Goal: Communication & Community: Answer question/provide support

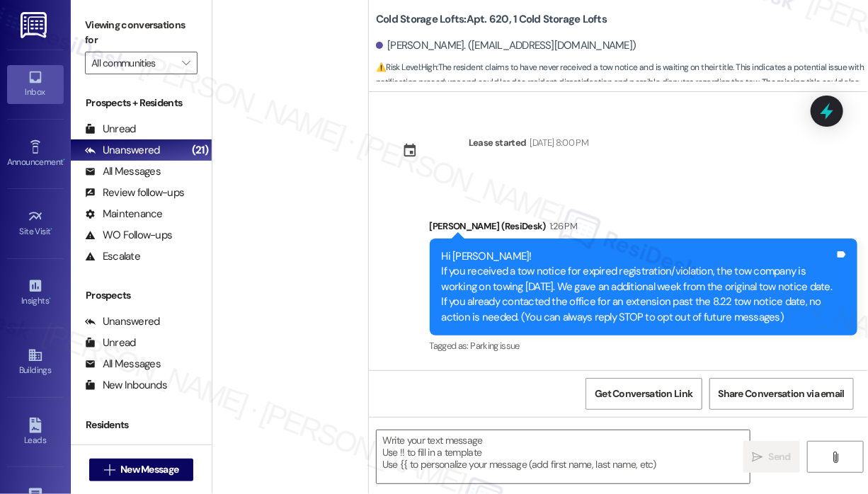
scroll to position [116, 0]
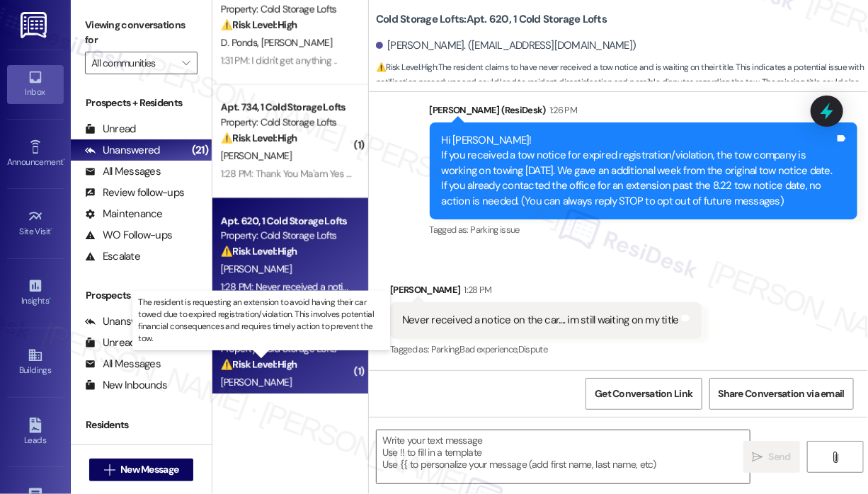
click at [254, 362] on strong "⚠️ Risk Level: High" at bounding box center [259, 364] width 76 height 13
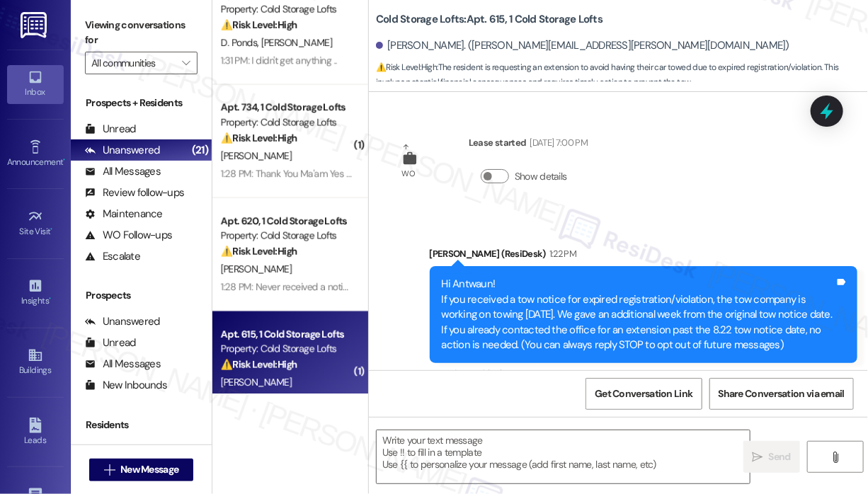
scroll to position [144, 0]
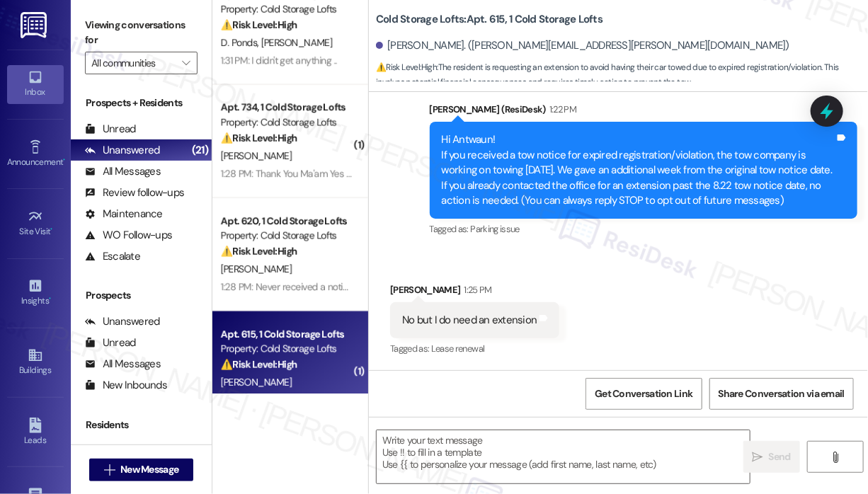
type textarea "Fetching suggested responses. Please feel free to read through the conversation…"
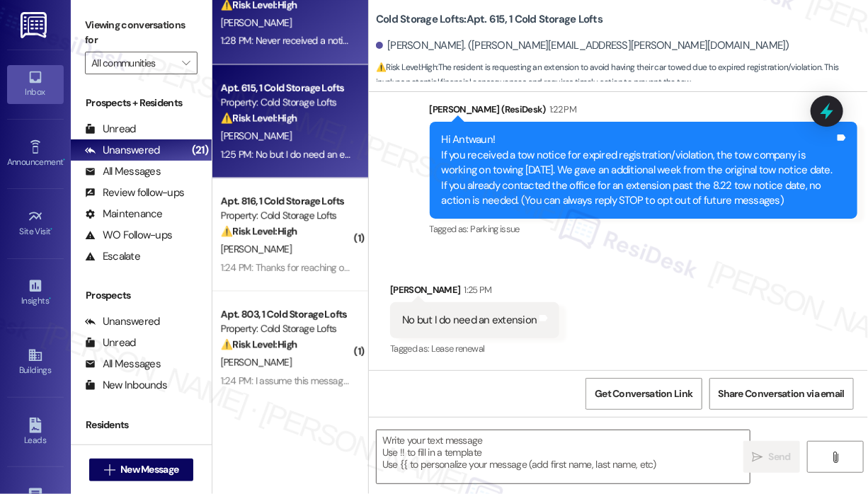
scroll to position [954, 0]
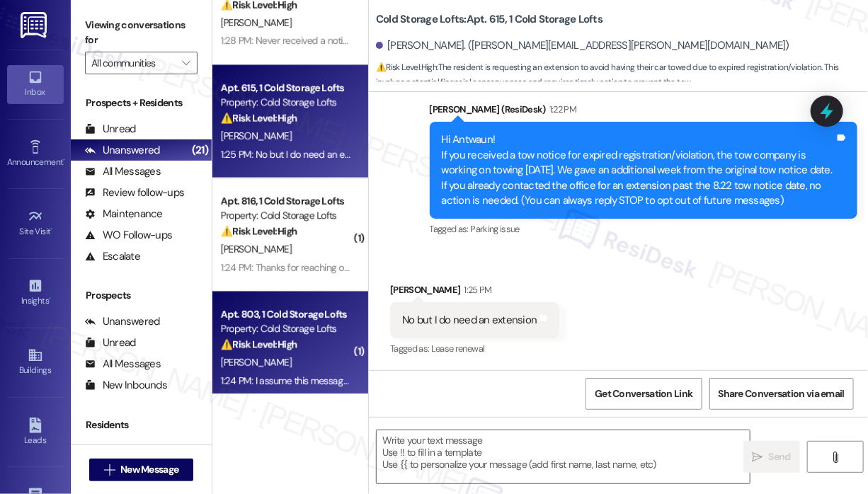
click at [289, 317] on div "Apt. 803, 1 Cold Storage Lofts" at bounding box center [286, 314] width 131 height 15
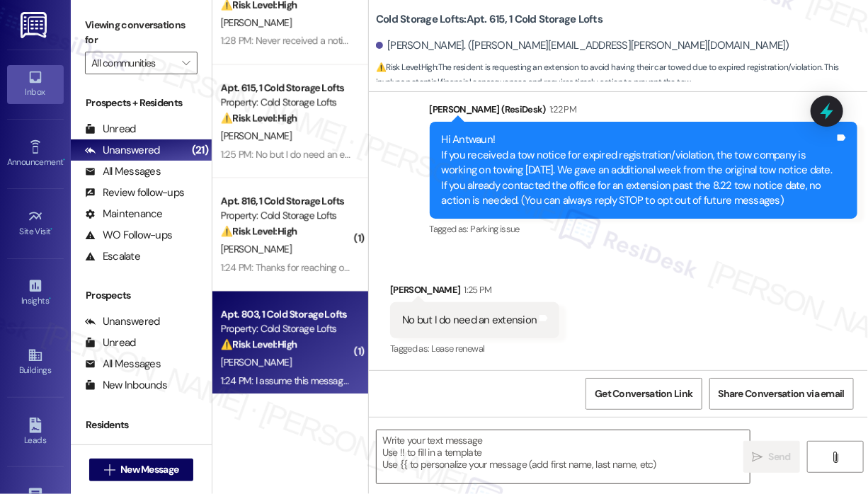
type textarea "Fetching suggested responses. Please feel free to read through the conversation…"
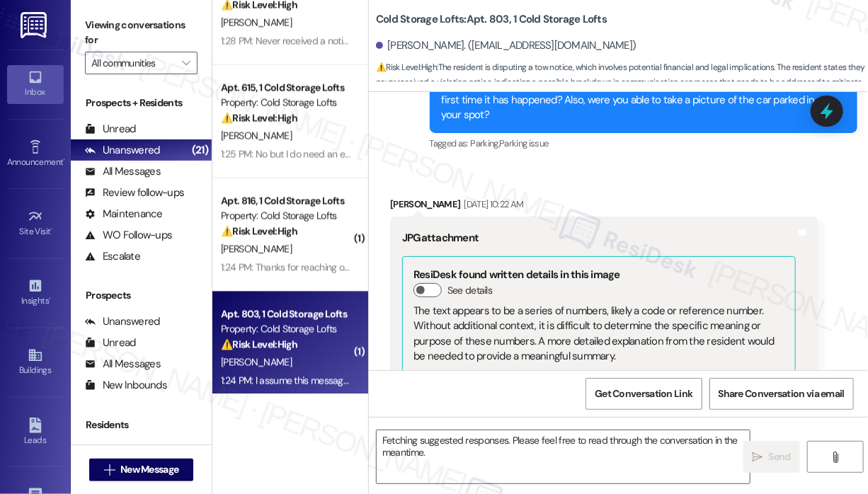
scroll to position [12509, 0]
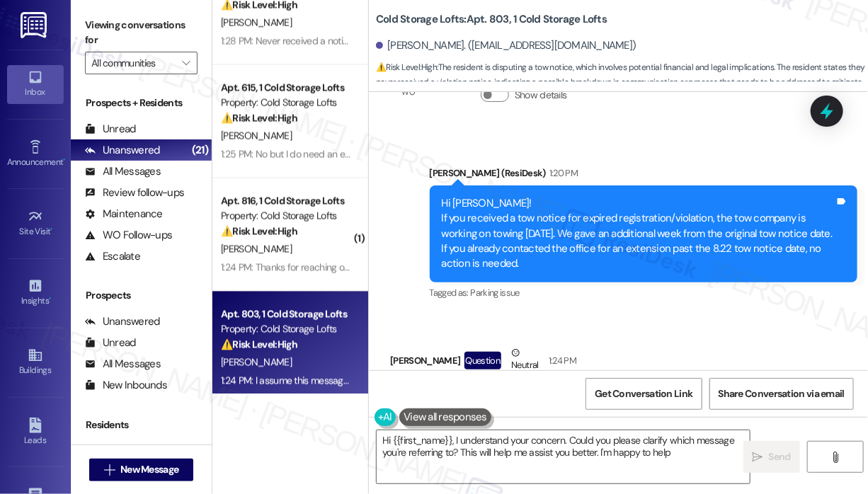
type textarea "Hi {{first_name}}, I understand your concern. Could you please clarify which me…"
click at [653, 42] on div "[PERSON_NAME]. ([EMAIL_ADDRESS][DOMAIN_NAME])" at bounding box center [622, 46] width 492 height 28
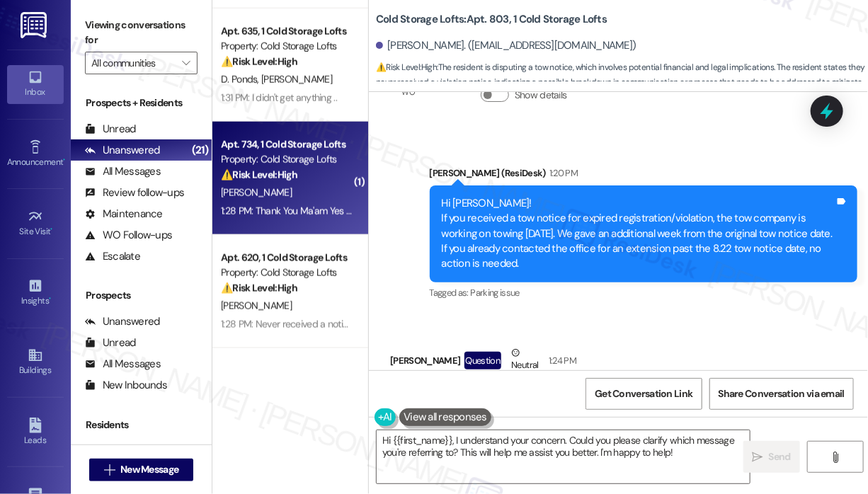
scroll to position [317, 0]
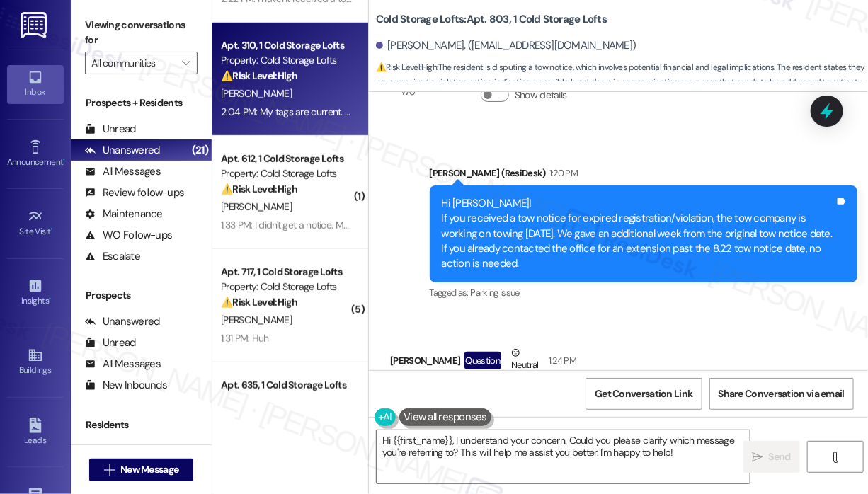
click at [269, 54] on div "Property: Cold Storage Lofts" at bounding box center [286, 60] width 131 height 15
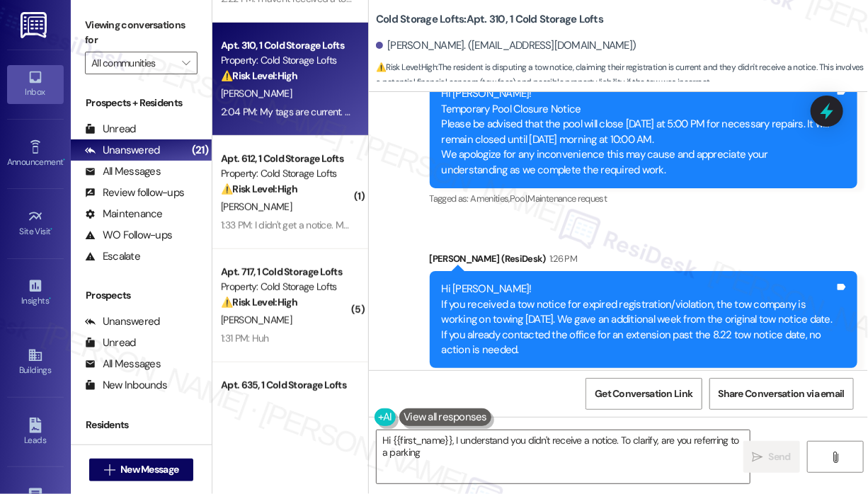
scroll to position [28138, 0]
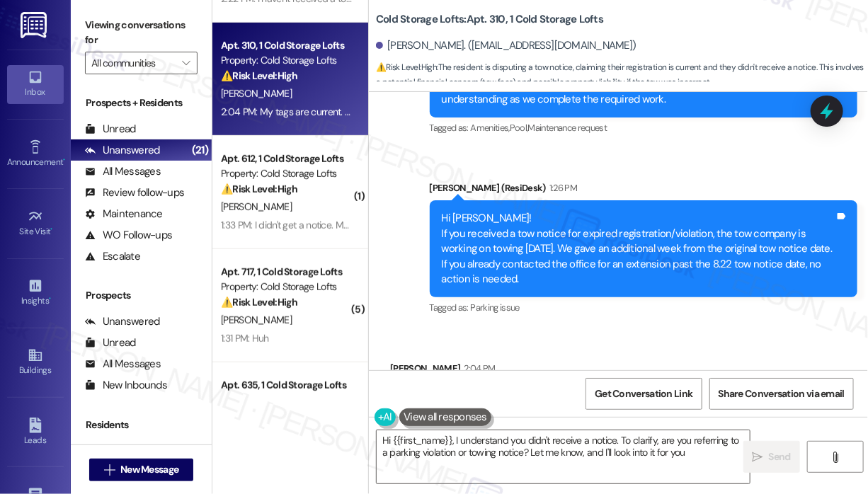
type textarea "Hi {{first_name}}, I understand you didn't receive a notice. To clarify, are yo…"
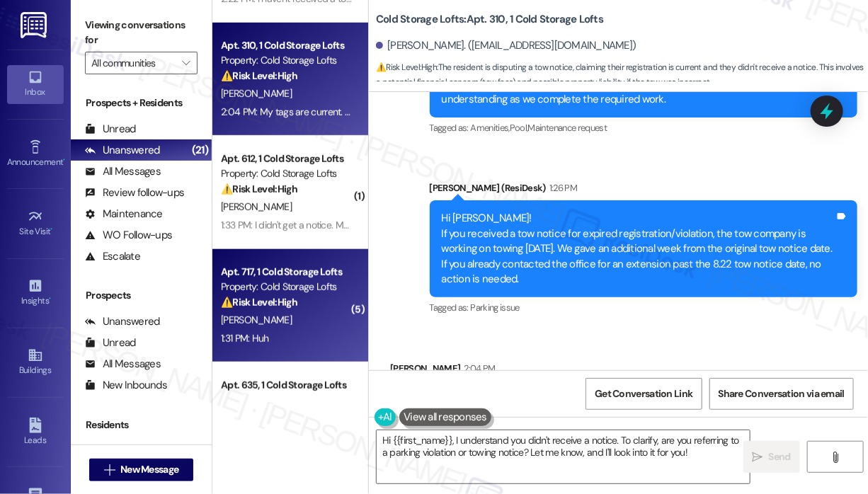
click at [343, 331] on div "1:31 PM: Huh 1:31 PM: Huh" at bounding box center [286, 339] width 134 height 18
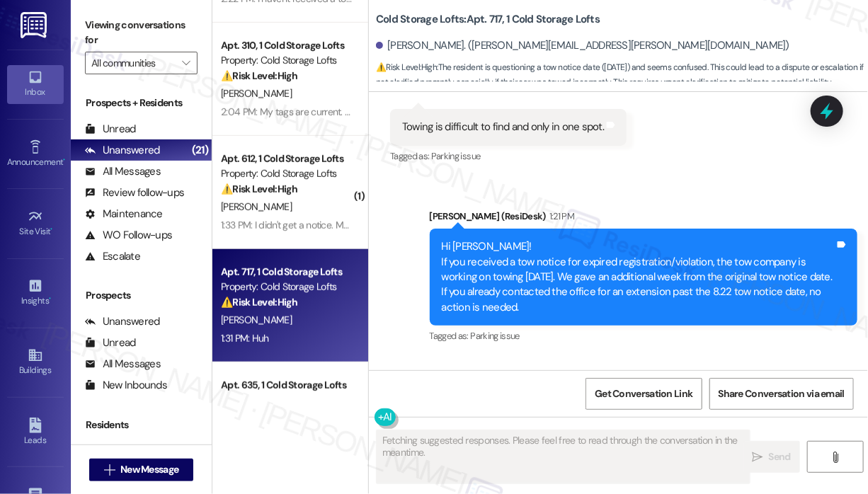
scroll to position [527, 0]
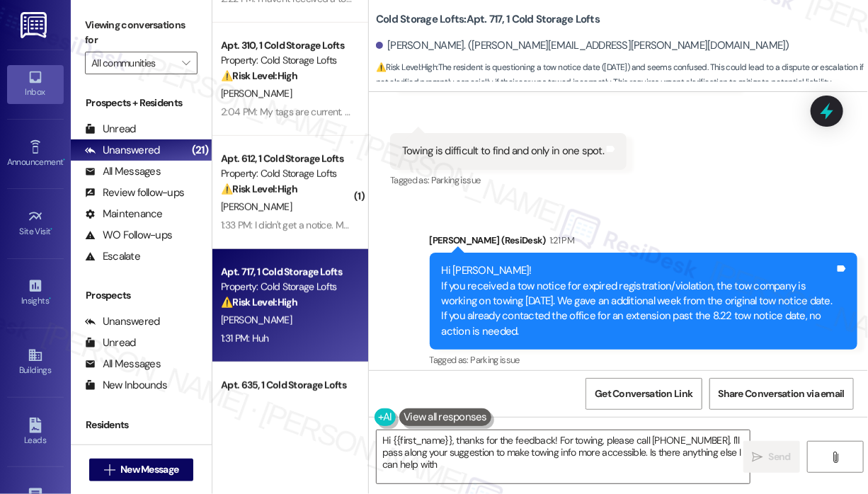
type textarea "Hi {{first_name}}, thanks for the feedback! For towing, please call [PHONE_NUMB…"
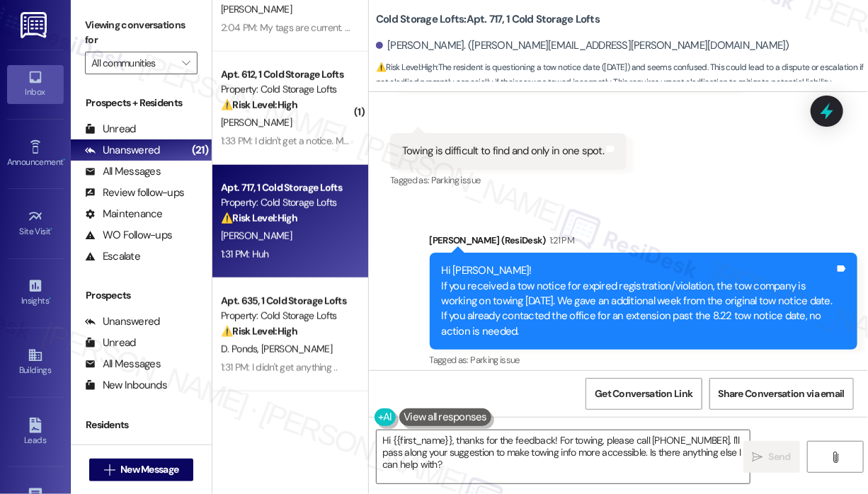
scroll to position [530, 0]
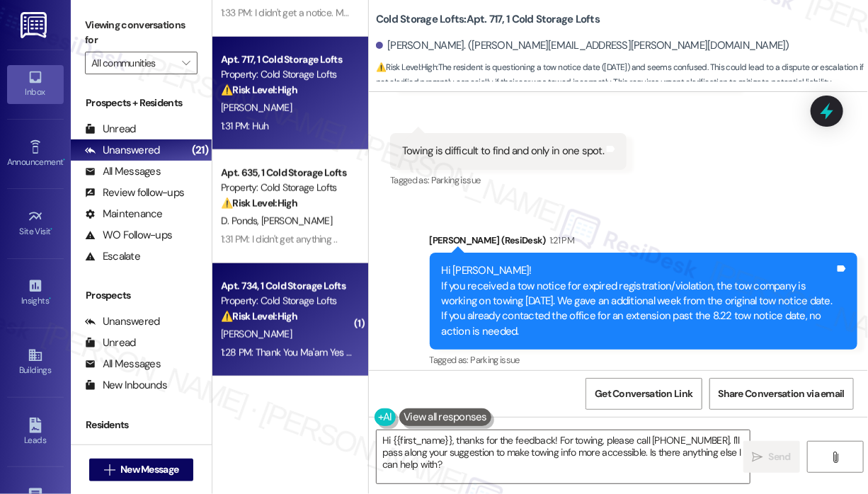
click at [292, 289] on div "Apt. 734, 1 Cold Storage Lofts" at bounding box center [286, 286] width 131 height 15
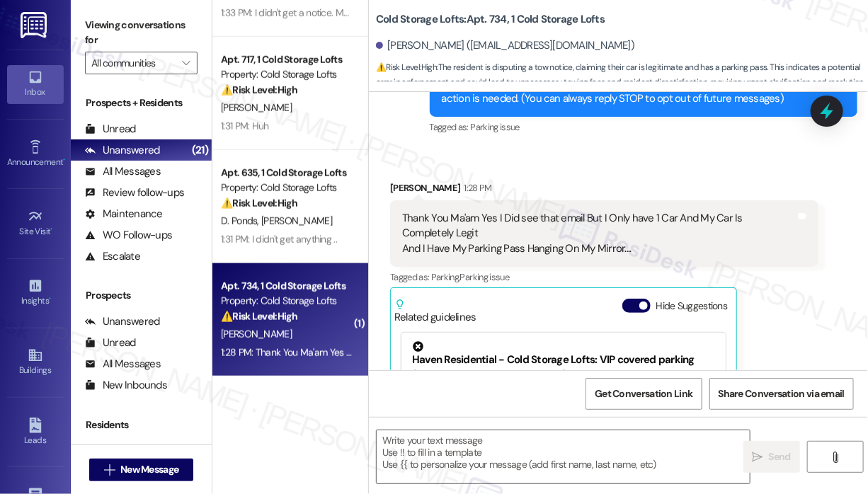
scroll to position [413, 0]
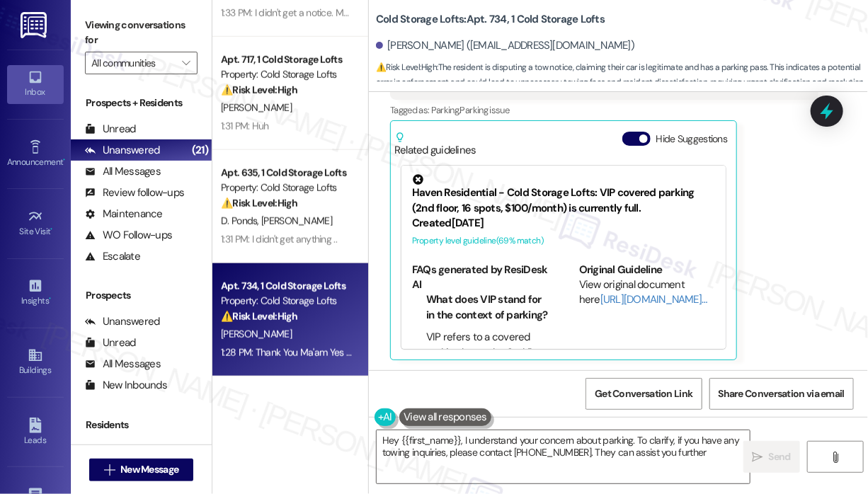
type textarea "Hey {{first_name}}, I understand your concern about parking. To clarify, if you…"
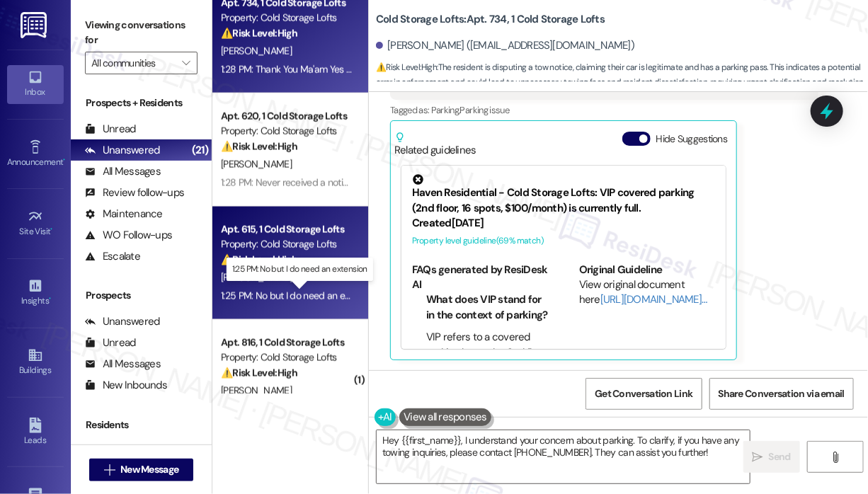
click at [329, 291] on div "1:25 PM: No but I do need an extension 1:25 PM: No but I do need an extension" at bounding box center [300, 296] width 158 height 13
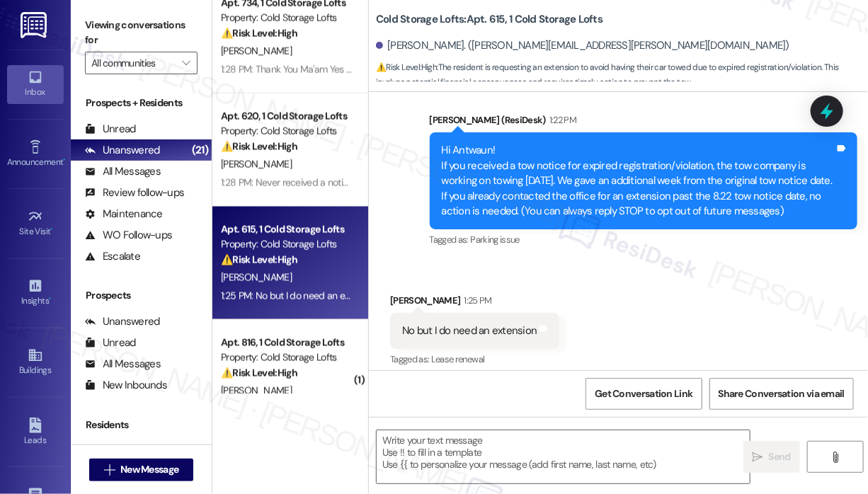
scroll to position [144, 0]
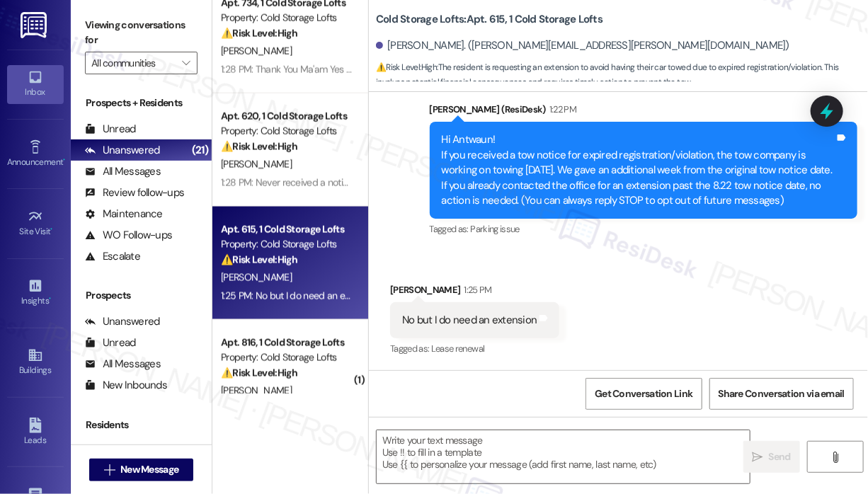
type textarea "Fetching suggested responses. Please feel free to read through the conversation…"
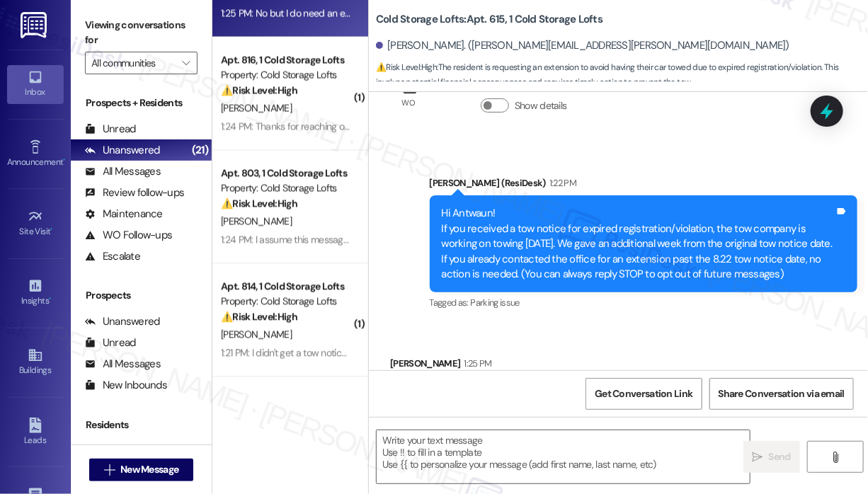
scroll to position [1308, 0]
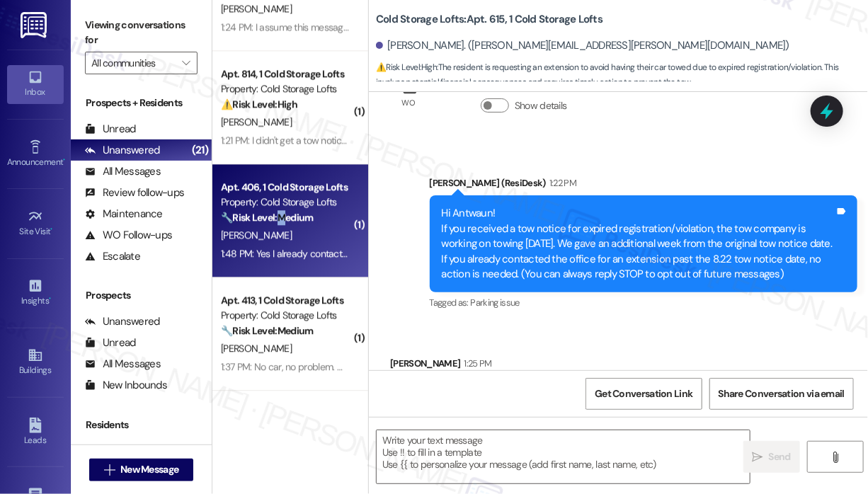
click at [285, 222] on strong "🔧 Risk Level: Medium" at bounding box center [267, 217] width 92 height 13
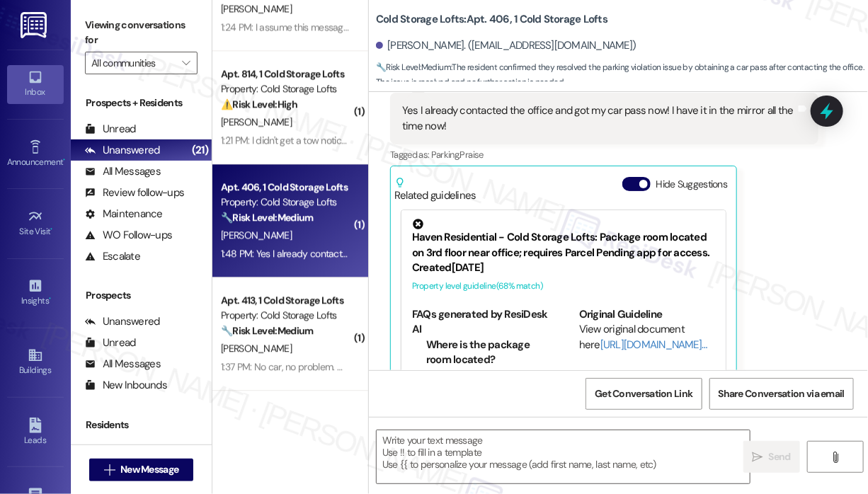
type textarea "Fetching suggested responses. Please feel free to read through the conversation…"
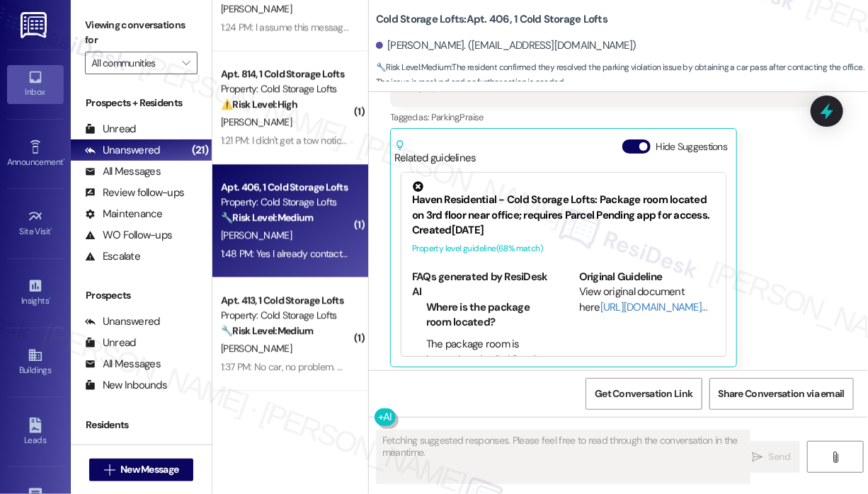
scroll to position [371, 0]
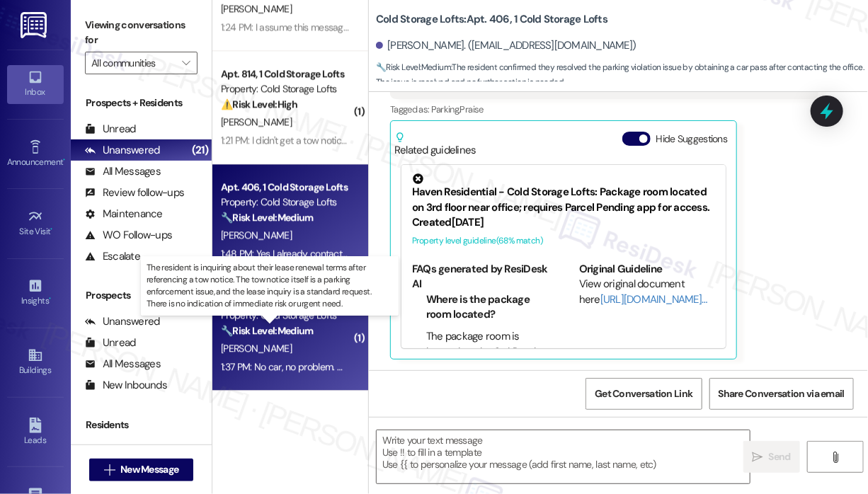
click at [298, 333] on strong "🔧 Risk Level: Medium" at bounding box center [267, 330] width 92 height 13
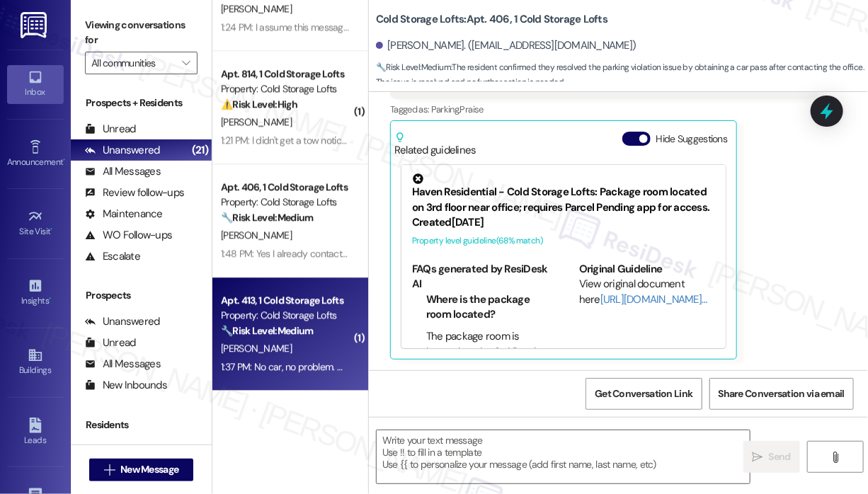
type textarea "Fetching suggested responses. Please feel free to read through the conversation…"
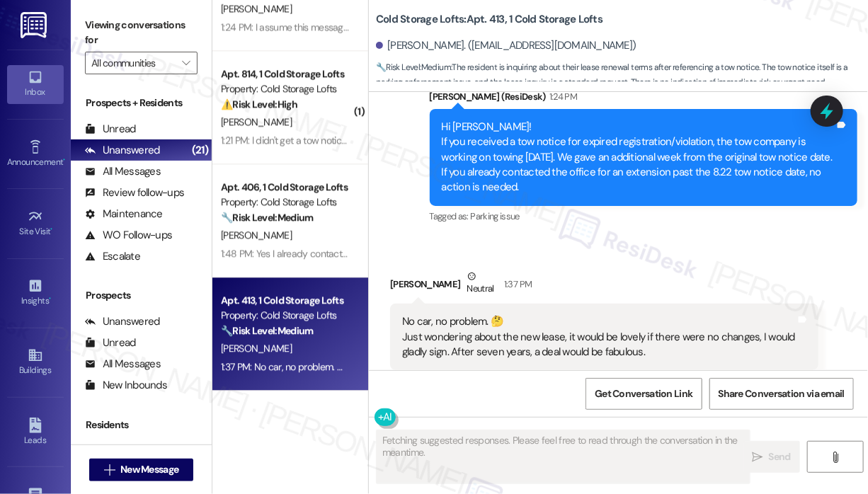
scroll to position [21856, 0]
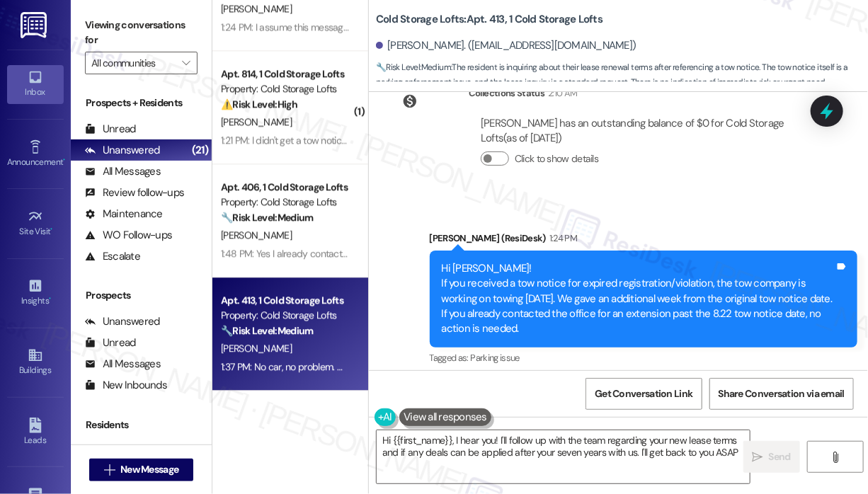
type textarea "Hi {{first_name}}, I hear you! I'll follow up with the team regarding your new …"
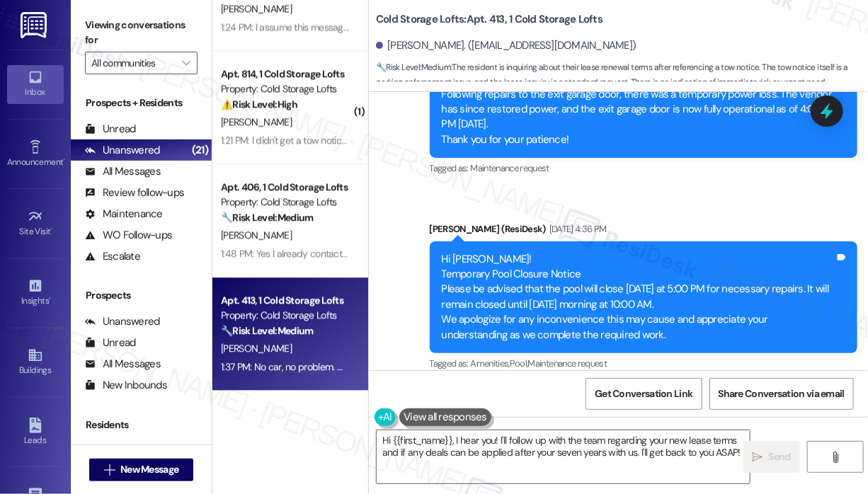
scroll to position [21502, 0]
